Goal: Book appointment/travel/reservation

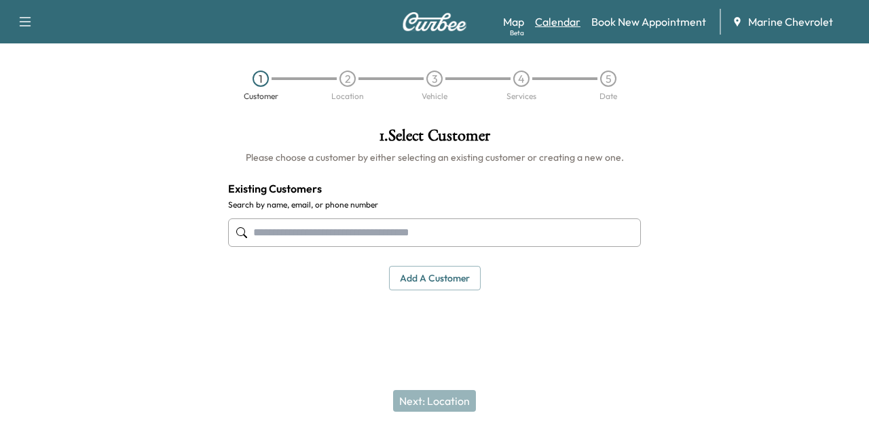
click at [559, 22] on link "Calendar" at bounding box center [557, 22] width 45 height 16
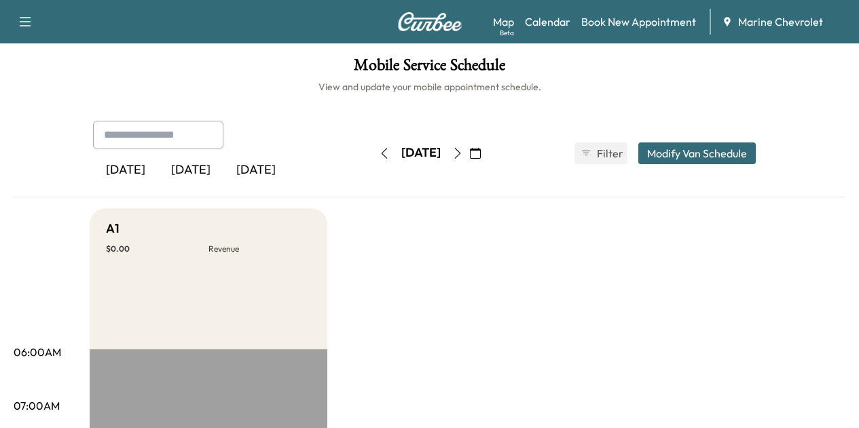
click at [463, 149] on icon "button" at bounding box center [457, 153] width 11 height 11
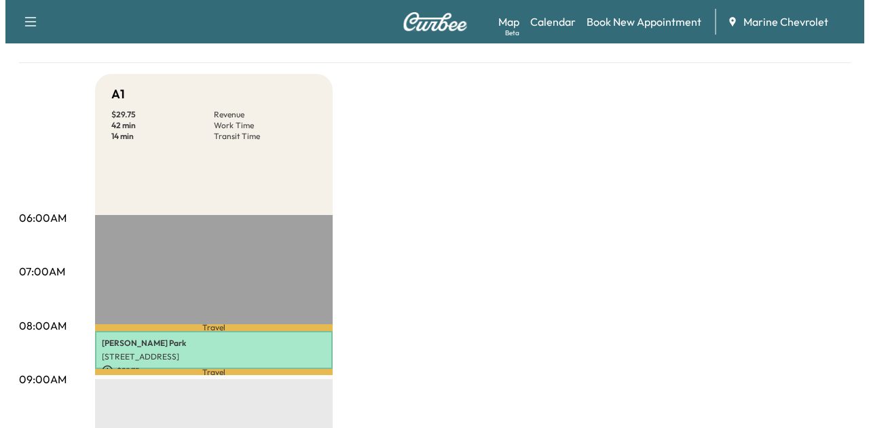
scroll to position [204, 0]
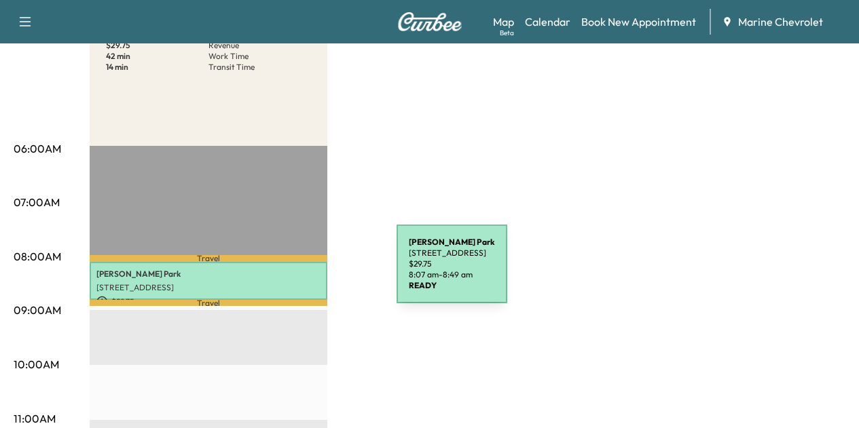
click at [295, 272] on p "[PERSON_NAME]" at bounding box center [208, 274] width 224 height 11
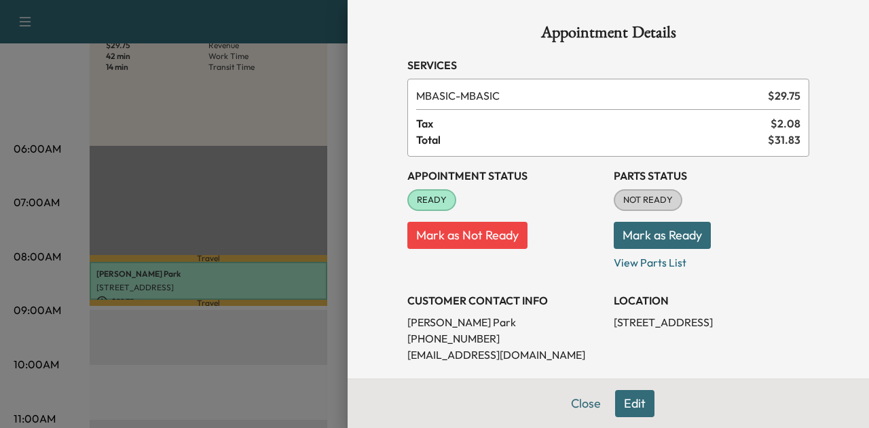
scroll to position [0, 0]
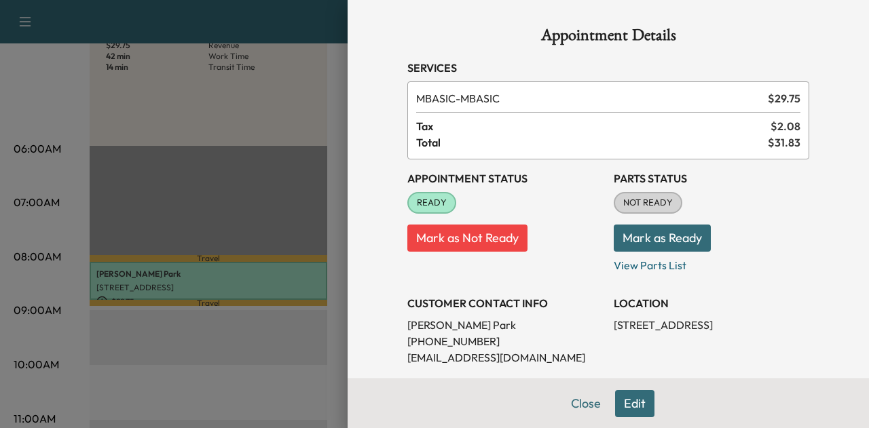
click at [243, 134] on div at bounding box center [434, 214] width 869 height 428
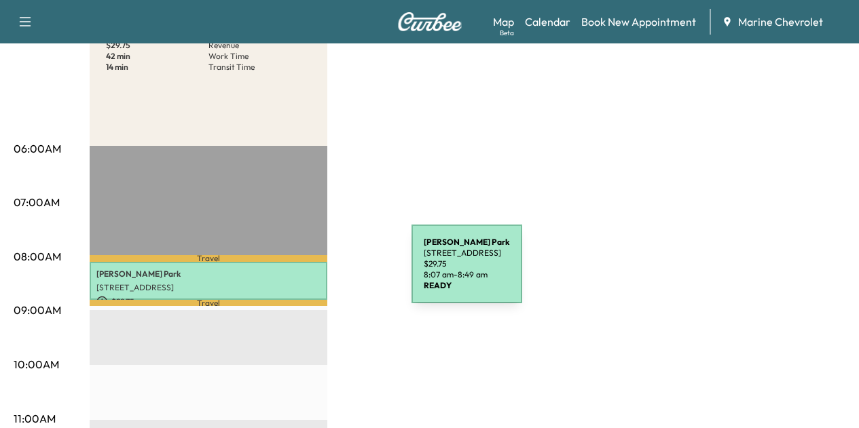
click at [309, 272] on p "[PERSON_NAME]" at bounding box center [208, 274] width 224 height 11
